Goal: Task Accomplishment & Management: Complete application form

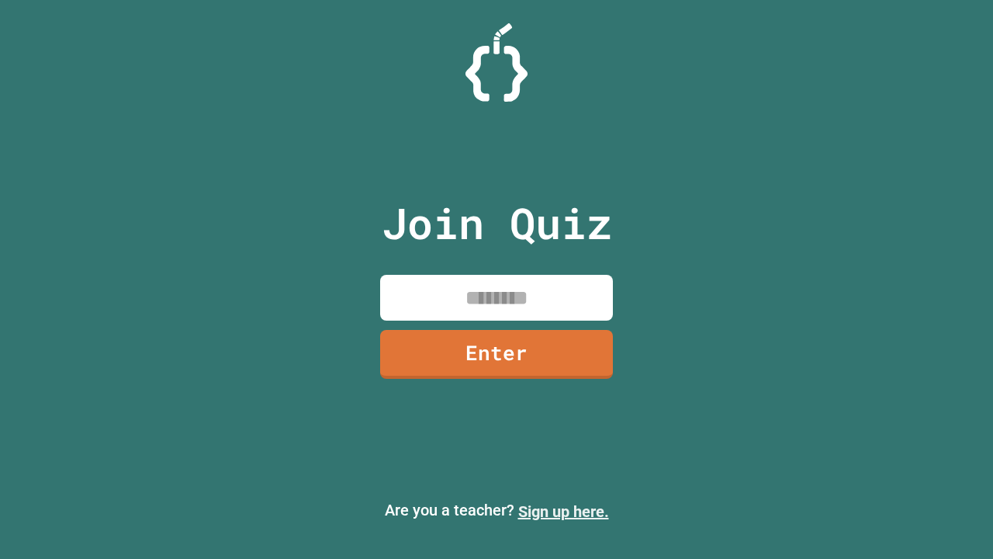
click at [563, 511] on link "Sign up here." at bounding box center [563, 511] width 91 height 19
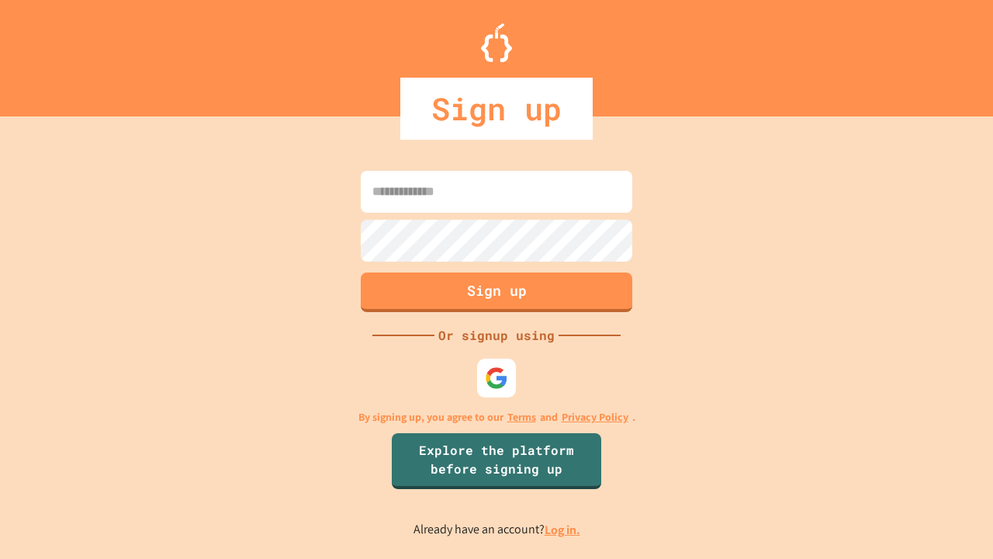
click at [563, 529] on link "Log in." at bounding box center [563, 529] width 36 height 16
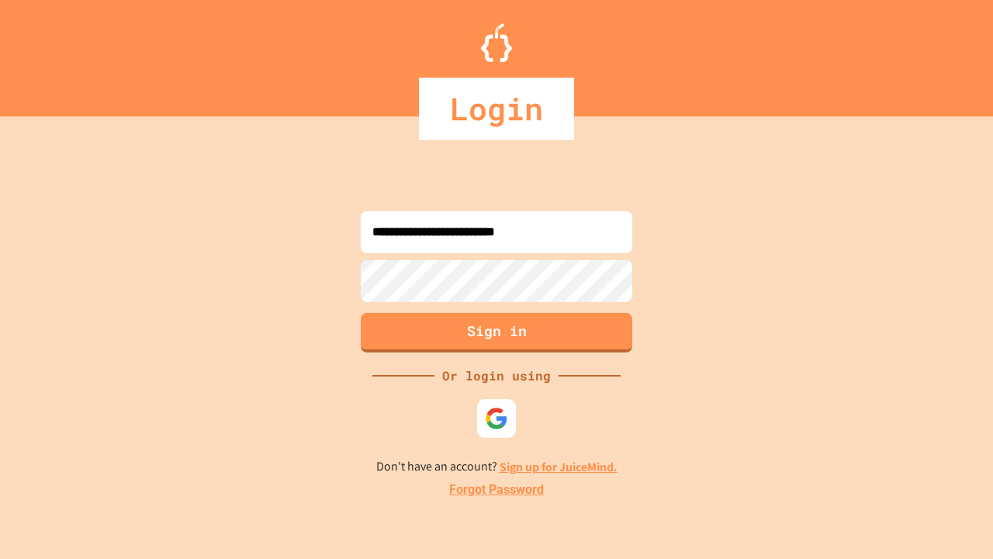
type input "**********"
